Goal: Information Seeking & Learning: Learn about a topic

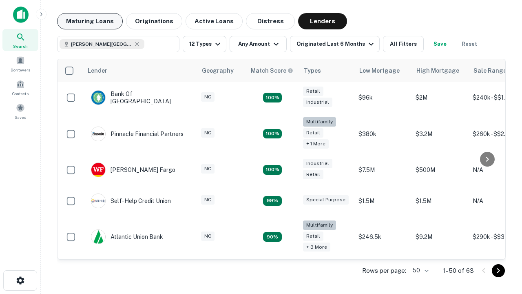
click at [90, 21] on button "Maturing Loans" at bounding box center [90, 21] width 66 height 16
